Goal: Communication & Community: Answer question/provide support

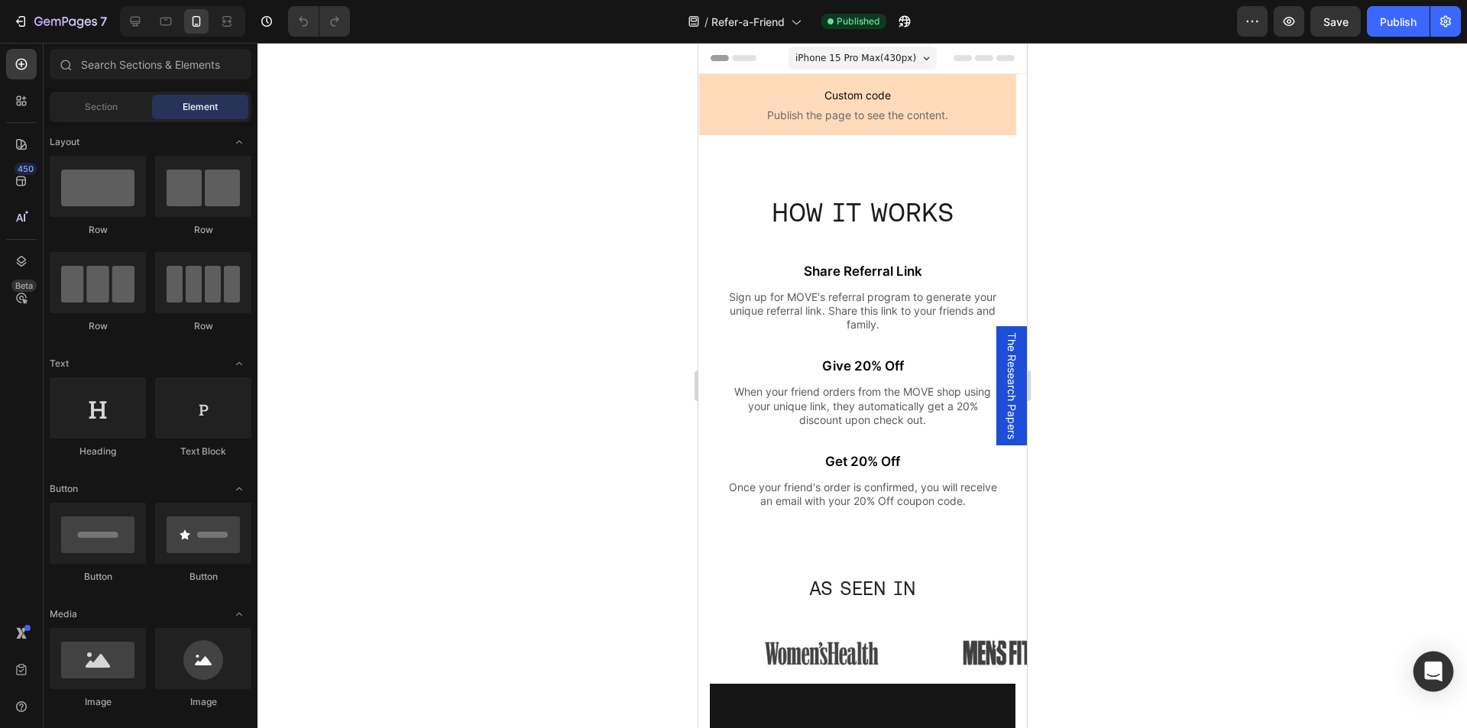
click at [1432, 665] on icon "Open Intercom Messenger" at bounding box center [1433, 672] width 18 height 20
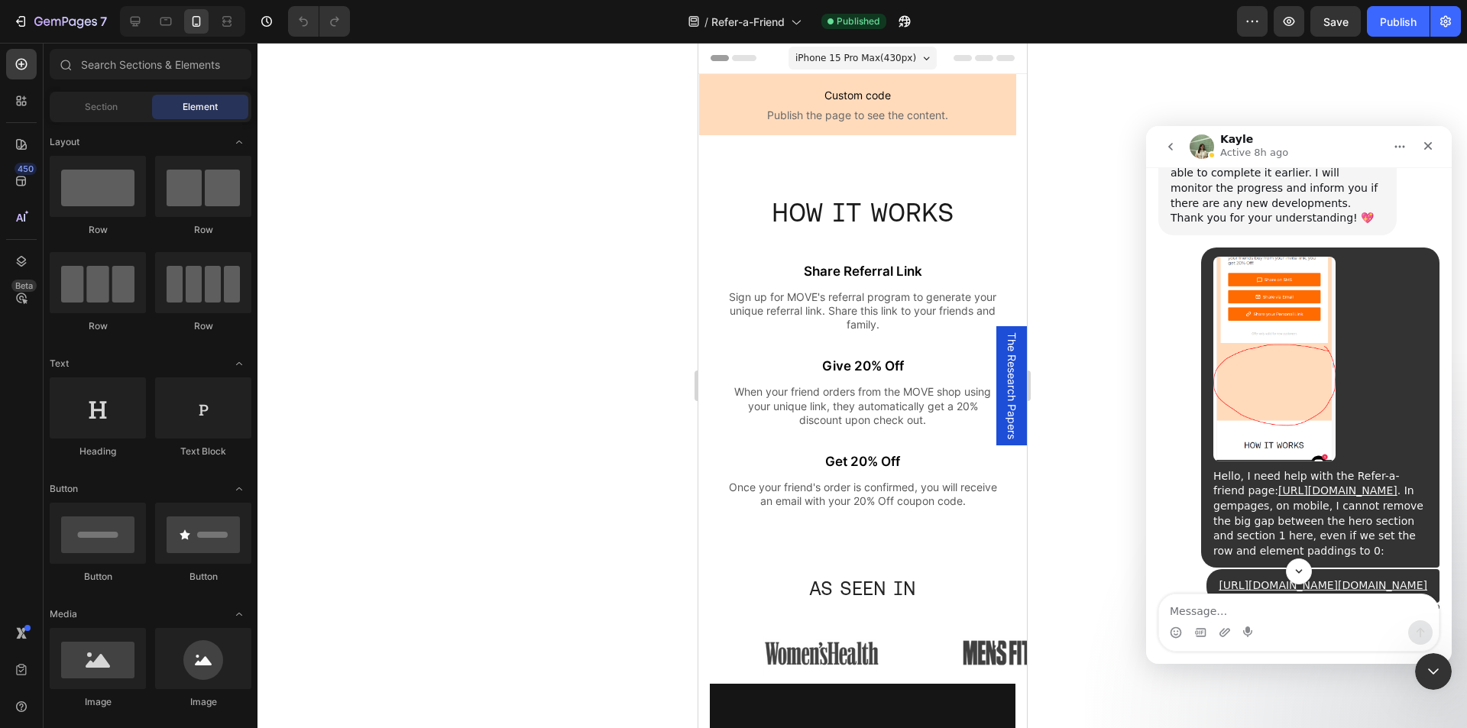
scroll to position [15007, 0]
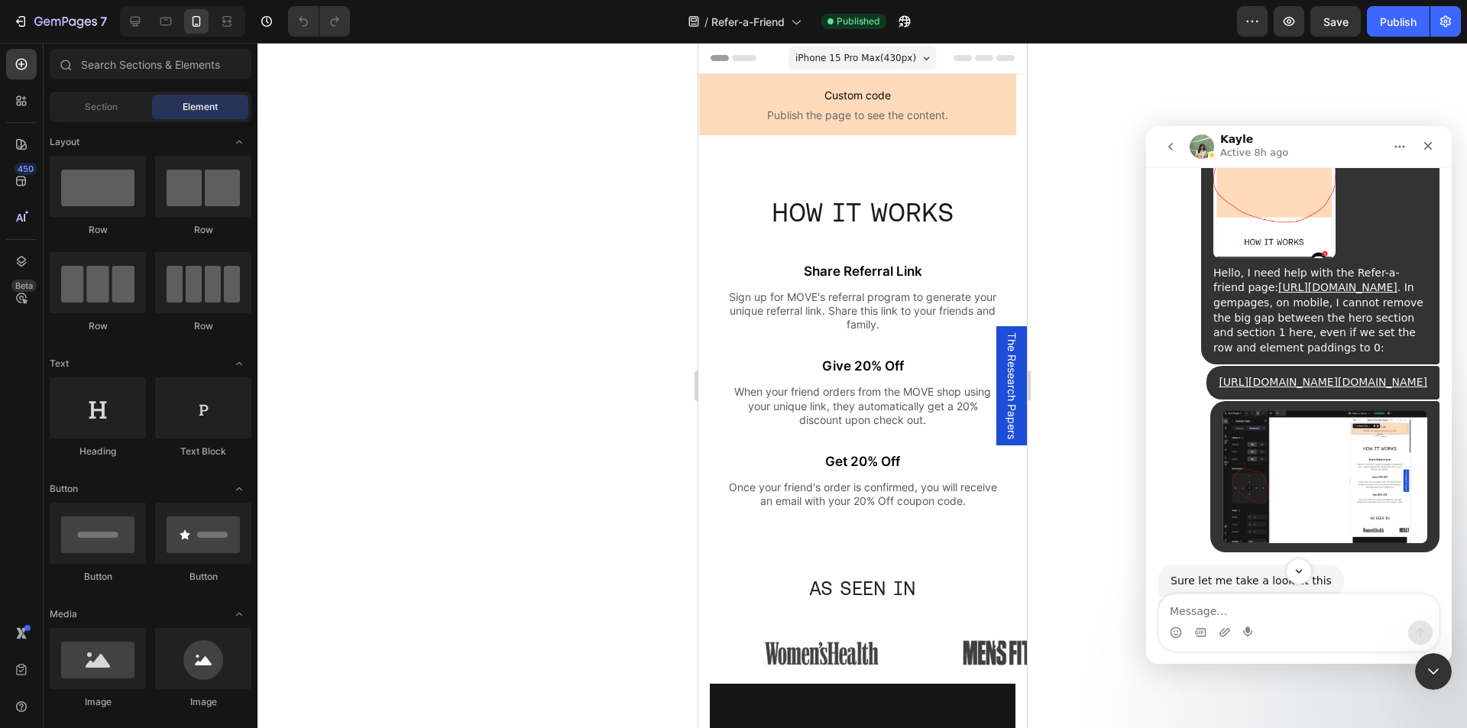
drag, startPoint x: 1173, startPoint y: 330, endPoint x: 1376, endPoint y: 349, distance: 203.4
copy div "Sure let me take a look at this Kayle • 12h ago I've also tried to remove and r…"
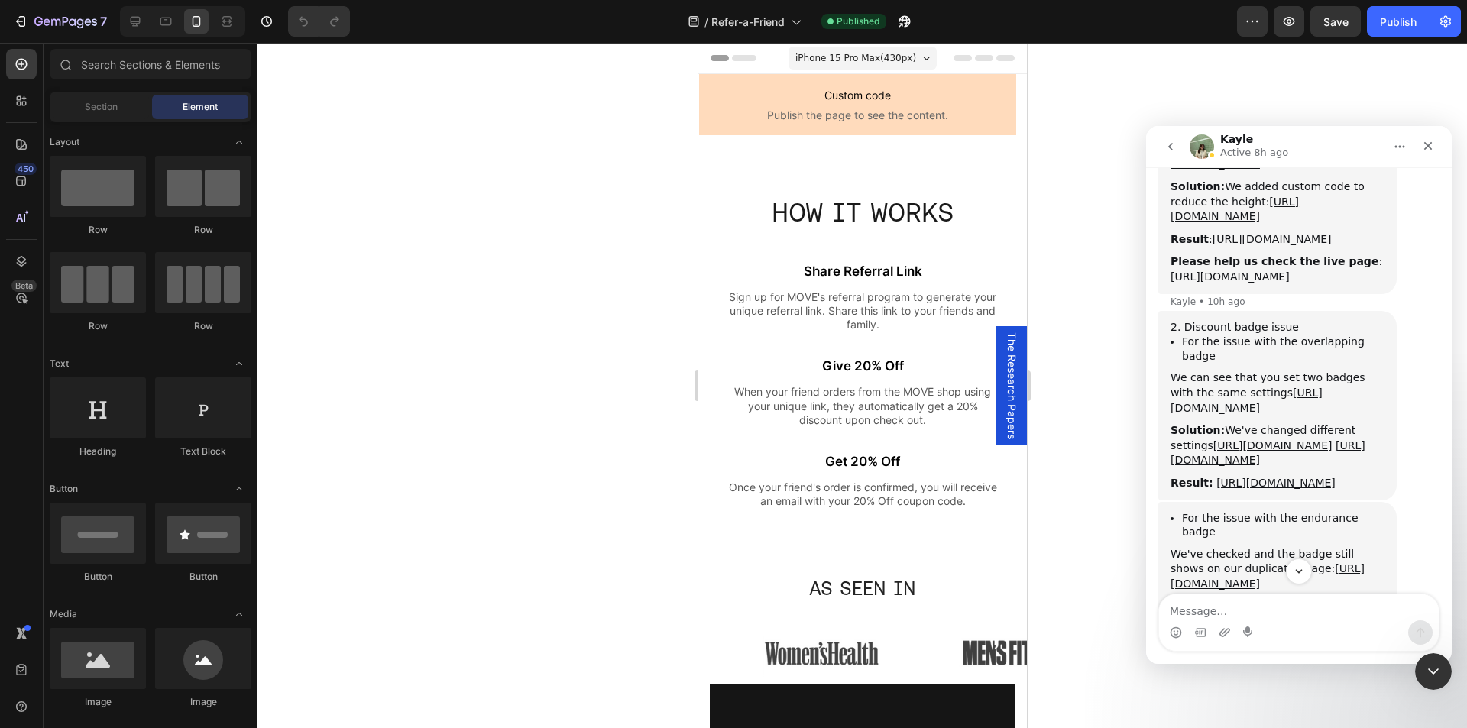
scroll to position [15838, 0]
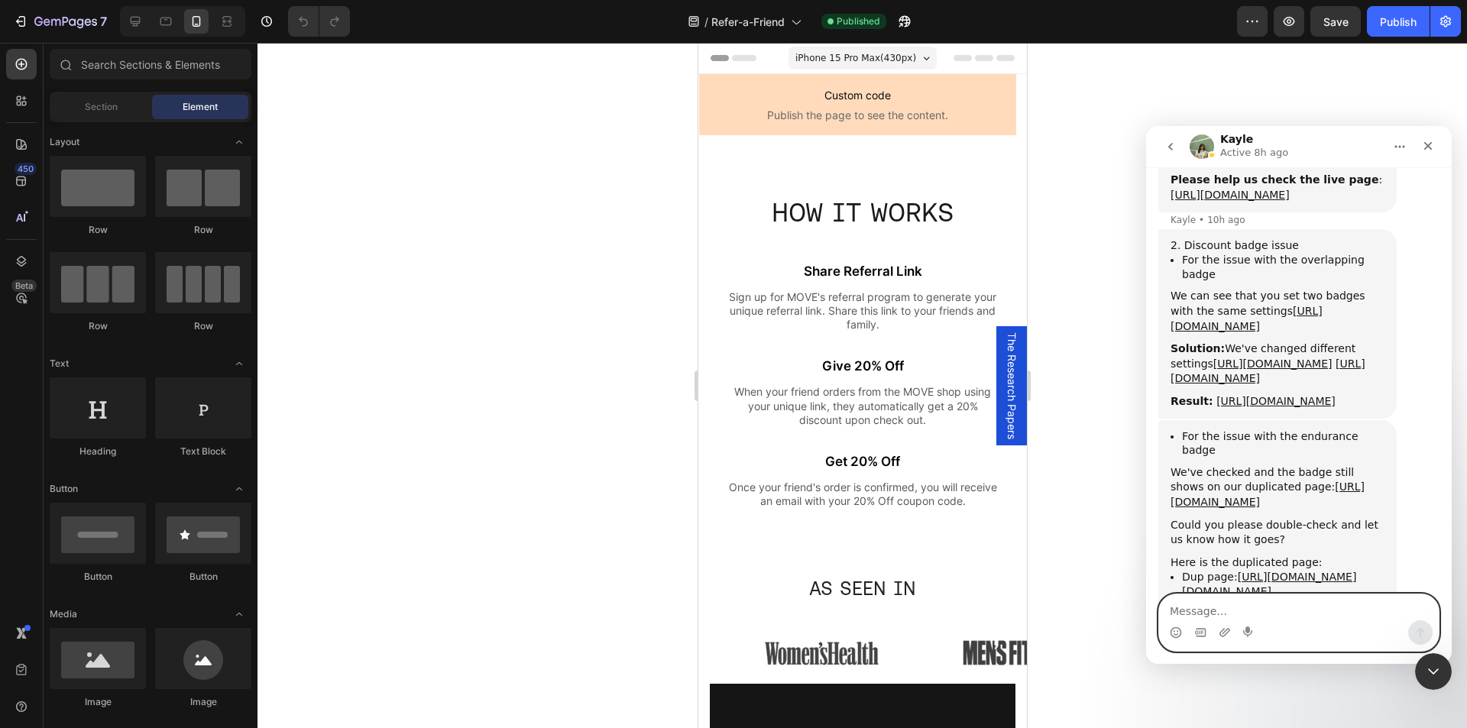
click at [1254, 607] on textarea "Message…" at bounding box center [1299, 608] width 280 height 26
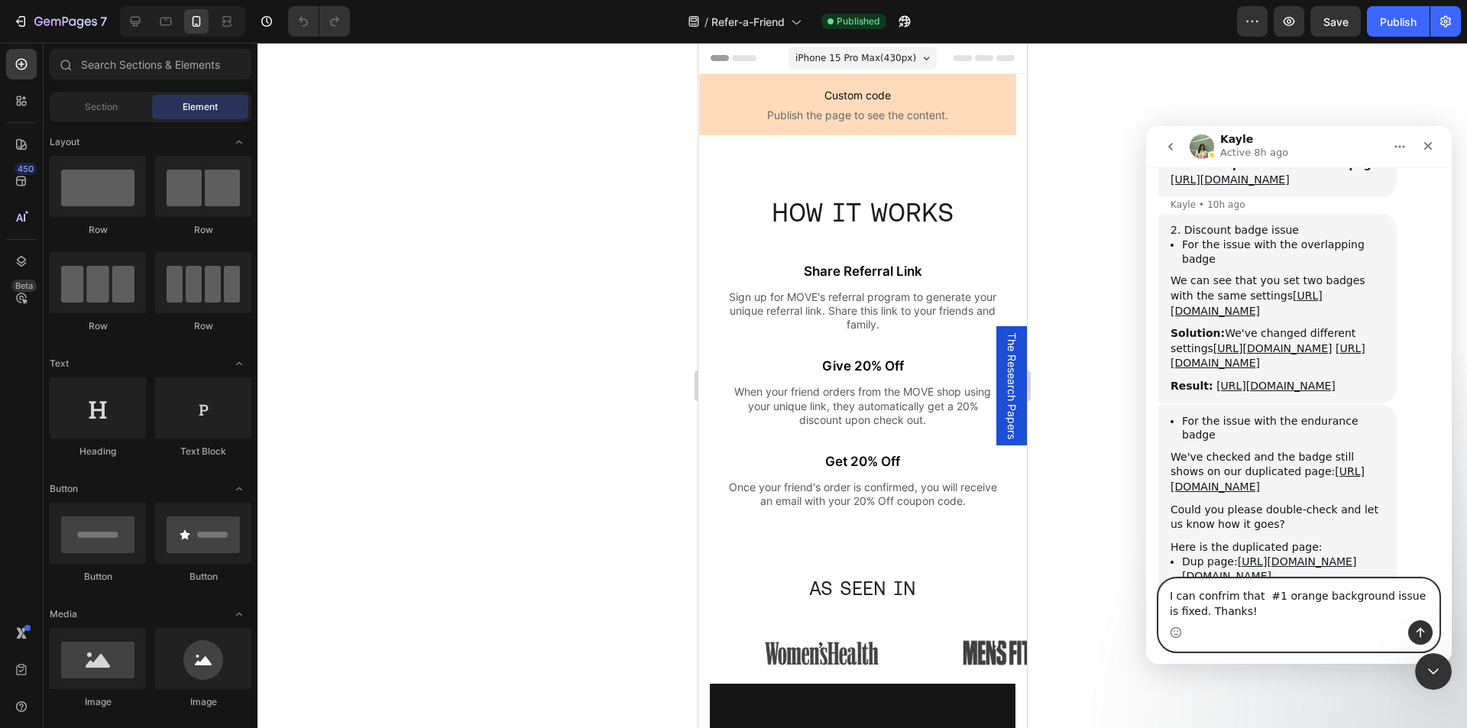
click at [1218, 598] on textarea "I can confrim that #1 orange background issue is fixed. Thanks!" at bounding box center [1299, 599] width 280 height 41
click at [1217, 598] on textarea "I can confrim that #1 orange background issue is fixed. Thanks!" at bounding box center [1299, 599] width 280 height 41
type textarea "I can confirm that #1 orange background issue is fixed. Thanks!"
click at [1421, 635] on icon "Send a message…" at bounding box center [1421, 633] width 12 height 12
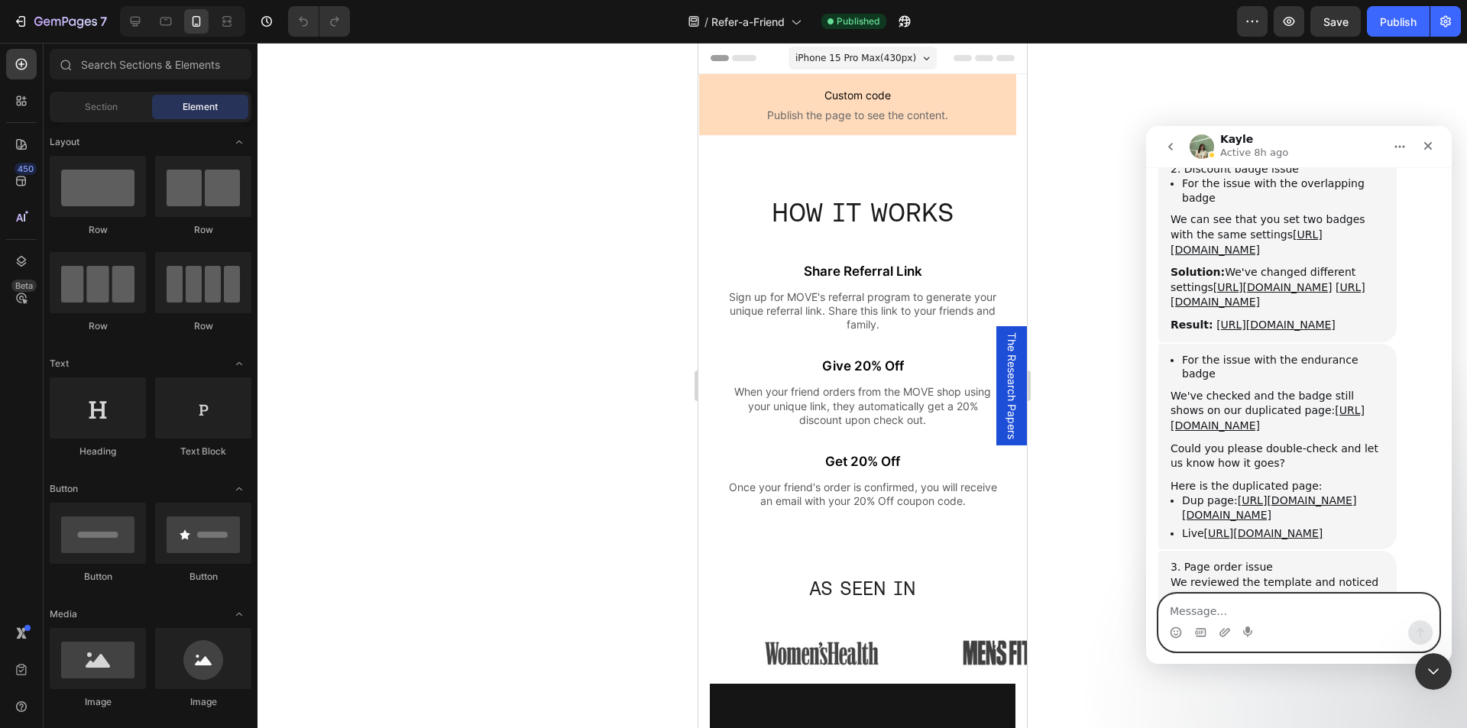
scroll to position [15920, 0]
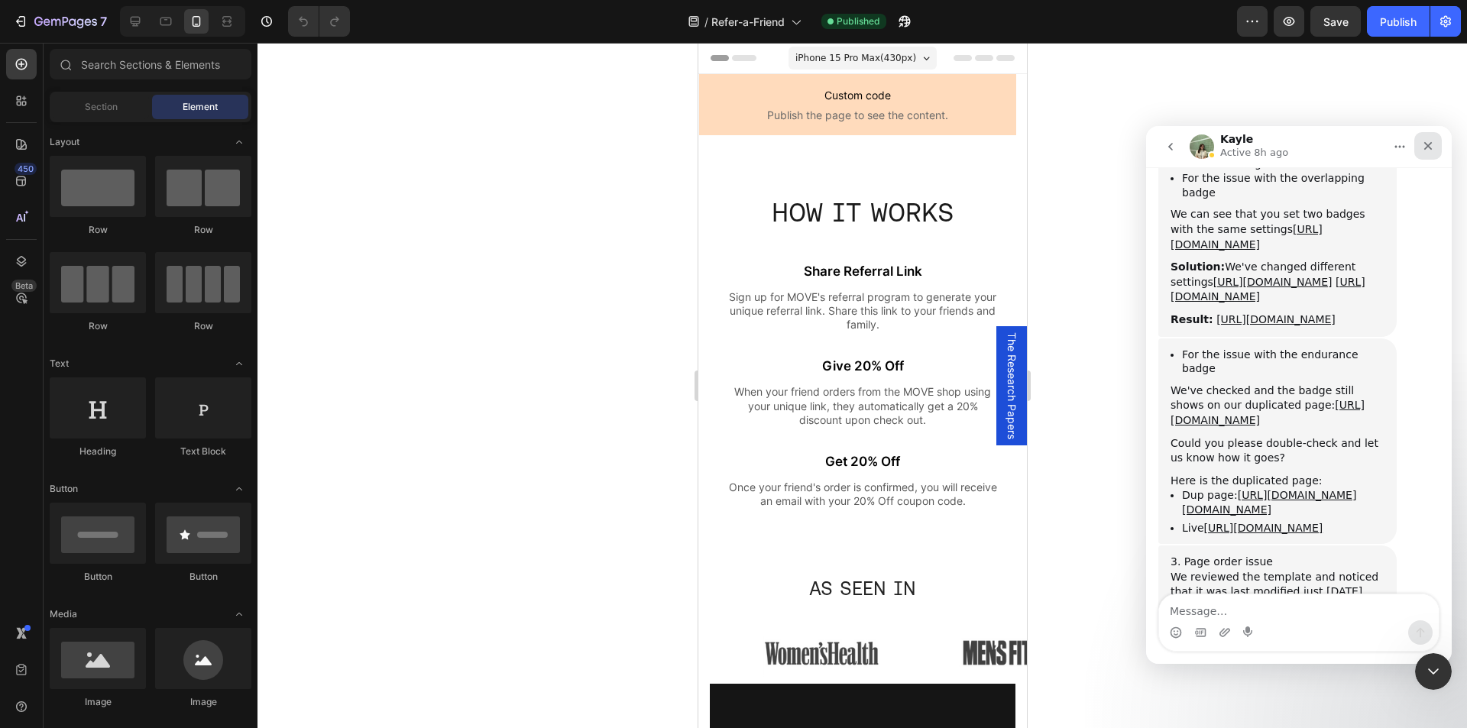
click at [1431, 146] on icon "Close" at bounding box center [1428, 146] width 12 height 12
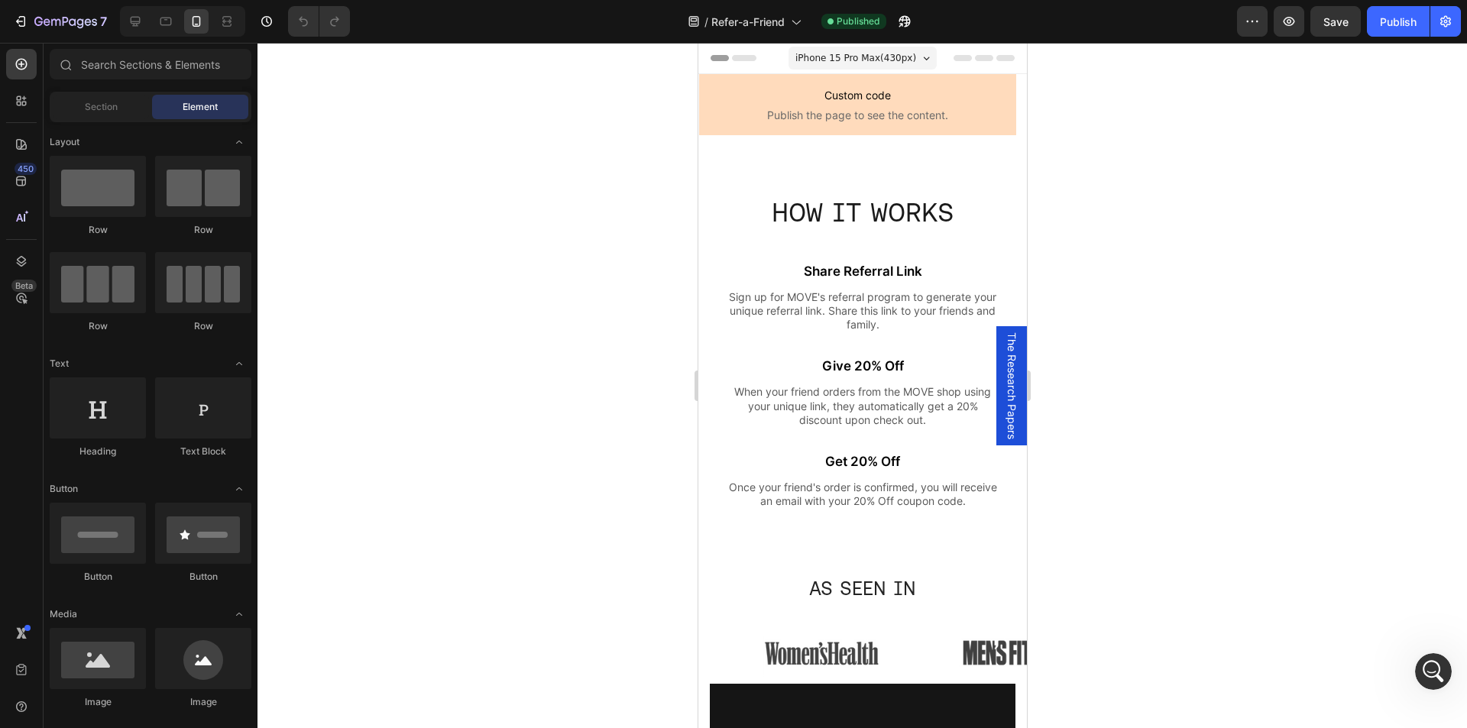
scroll to position [15904, 0]
click at [1398, 21] on div "Publish" at bounding box center [1398, 22] width 37 height 16
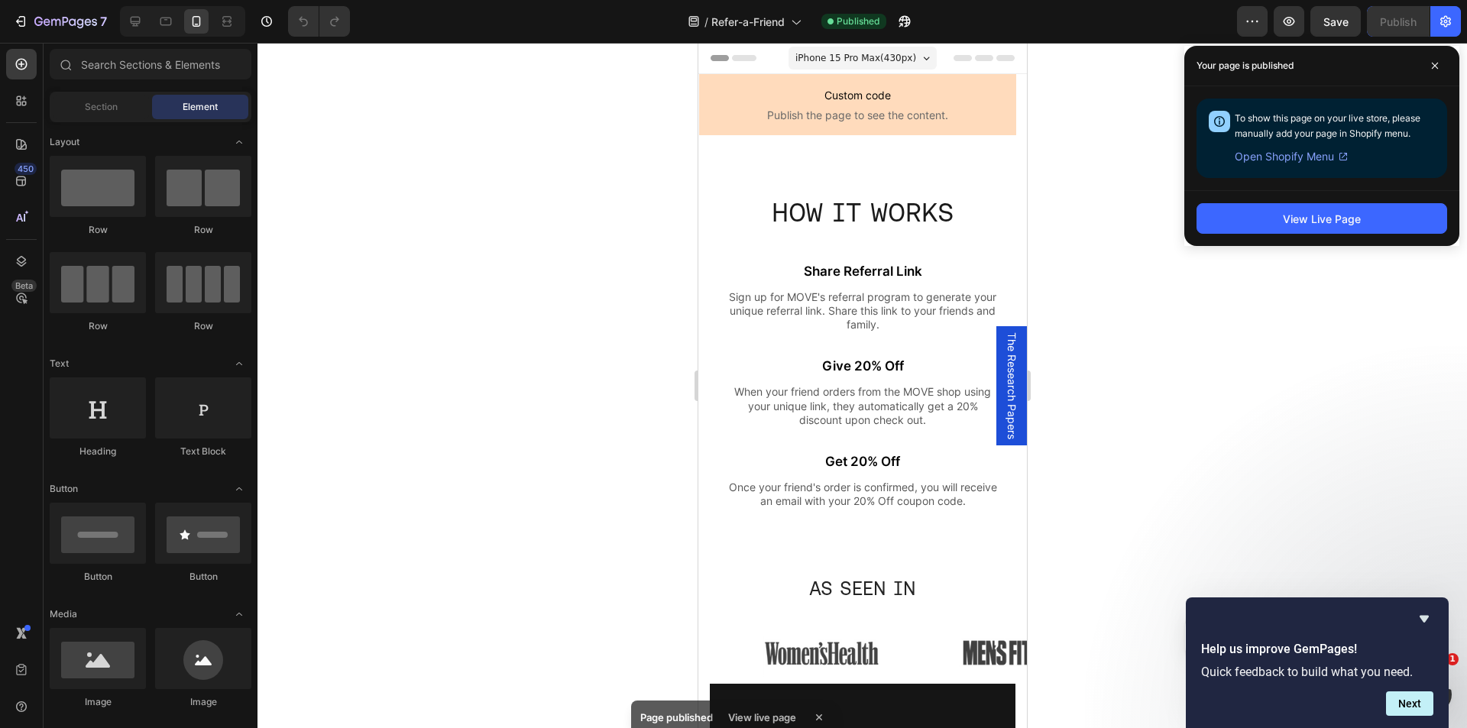
scroll to position [16067, 0]
